Goal: Transaction & Acquisition: Obtain resource

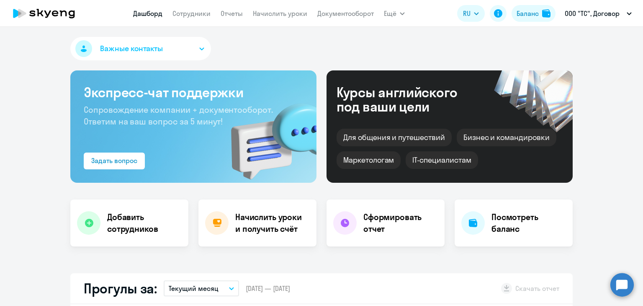
select select "30"
click at [275, 9] on link "Начислить уроки" at bounding box center [280, 13] width 54 height 8
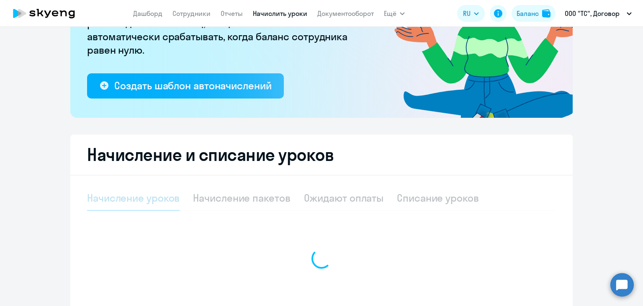
scroll to position [189, 0]
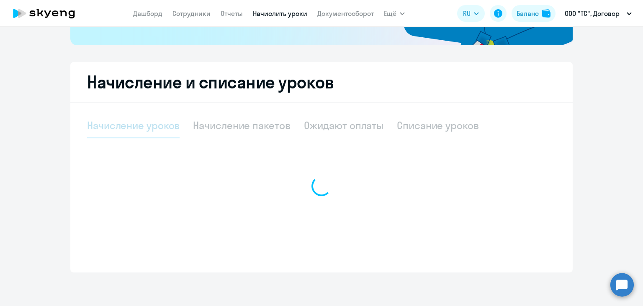
select select "10"
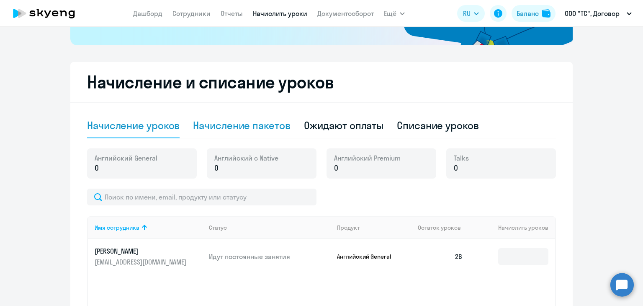
click at [227, 134] on div "Начисление пакетов" at bounding box center [241, 125] width 97 height 25
select select "10"
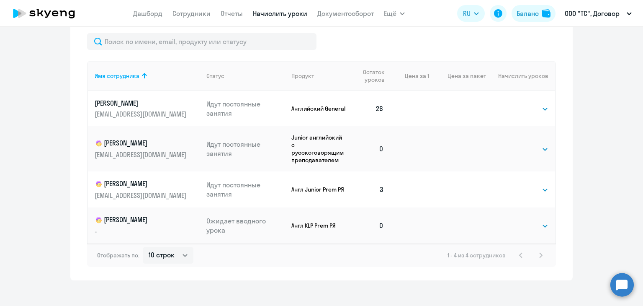
scroll to position [379, 0]
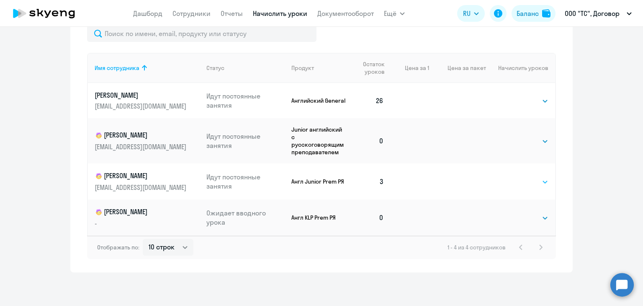
click at [537, 179] on select "Выбрать 4 8 16 32 64 128" at bounding box center [531, 182] width 34 height 10
select select "64"
click at [514, 177] on select "Выбрать 4 8 16 32 64 128" at bounding box center [531, 182] width 34 height 10
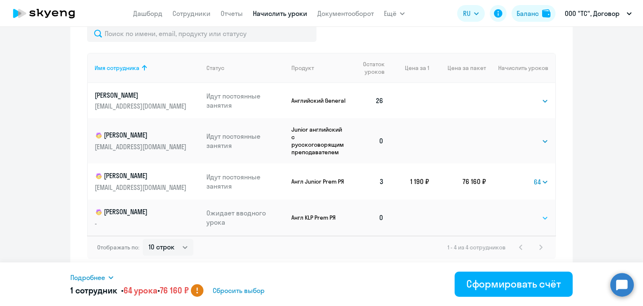
click at [533, 215] on select "Выбрать 4 8 16 32 64 96 128" at bounding box center [531, 218] width 34 height 10
select select "16"
click at [514, 213] on select "Выбрать 4 8 16 32 64 96 128" at bounding box center [531, 218] width 34 height 10
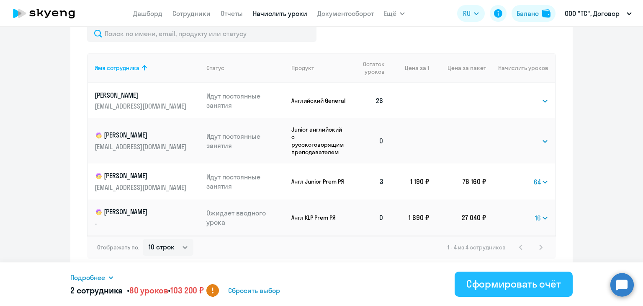
click at [492, 277] on div "Сформировать счёт" at bounding box center [513, 283] width 95 height 13
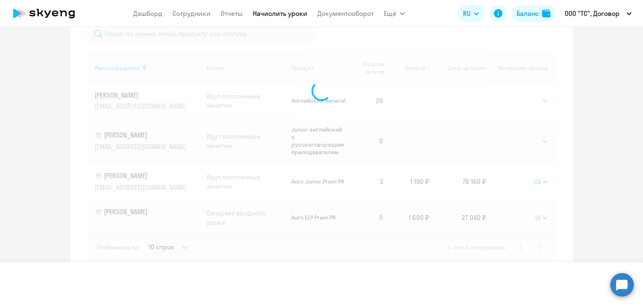
select select
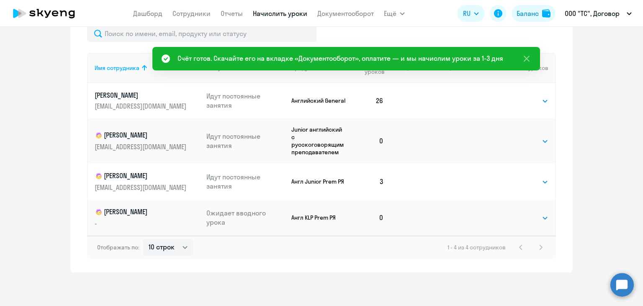
click at [324, 6] on nav "Дашборд Сотрудники Отчеты Начислить уроки Документооборот" at bounding box center [253, 13] width 241 height 17
click at [331, 10] on link "Документооборот" at bounding box center [345, 13] width 56 height 8
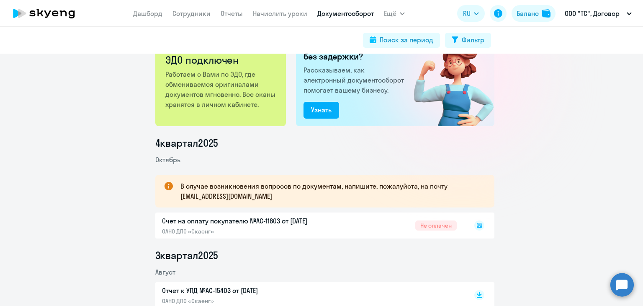
scroll to position [84, 0]
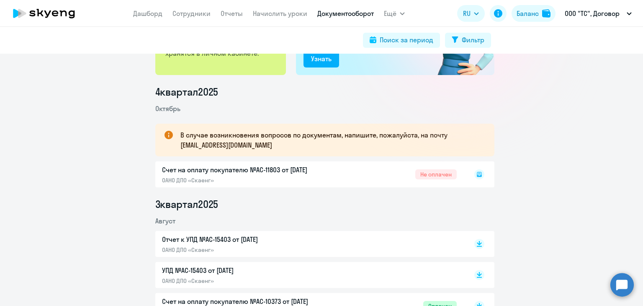
click at [479, 175] on rect at bounding box center [479, 174] width 10 height 10
click at [477, 174] on rect at bounding box center [479, 174] width 10 height 10
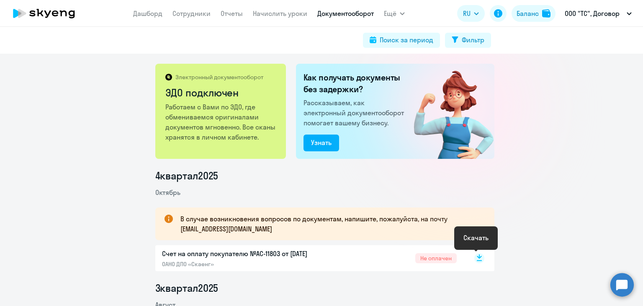
click at [475, 258] on rect at bounding box center [479, 258] width 10 height 10
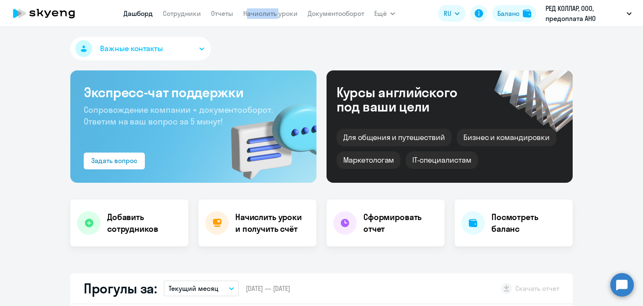
click at [260, 18] on app-menu-item-link "Начислить уроки" at bounding box center [270, 13] width 54 height 10
click at [265, 12] on link "Начислить уроки" at bounding box center [270, 13] width 54 height 8
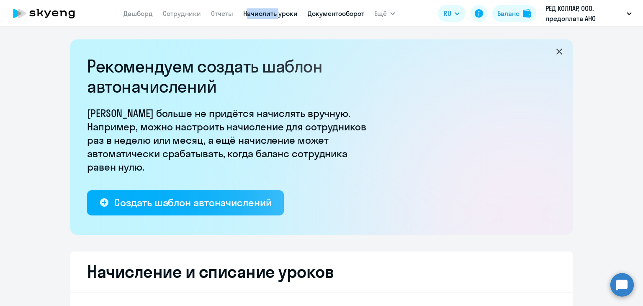
click at [331, 9] on link "Документооборот" at bounding box center [336, 13] width 56 height 8
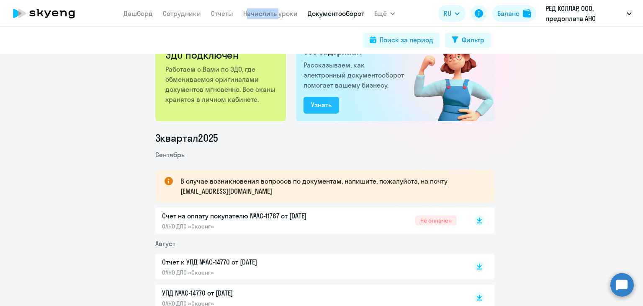
scroll to position [84, 0]
